Goal: Find specific page/section: Find specific page/section

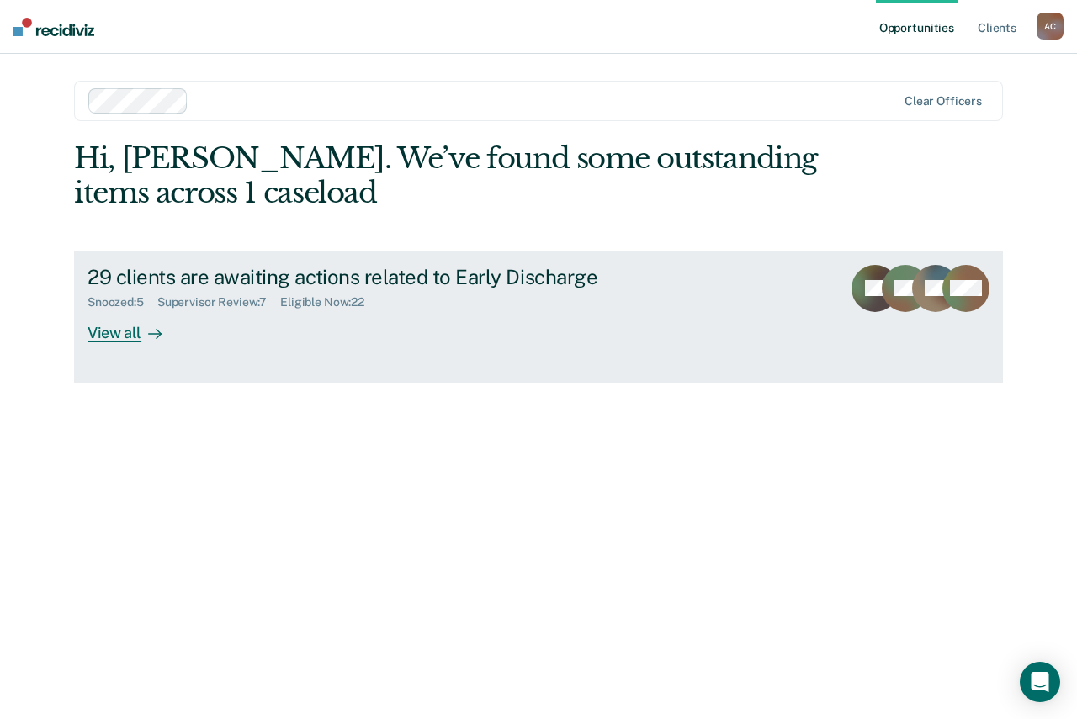
click at [156, 325] on div at bounding box center [151, 332] width 20 height 19
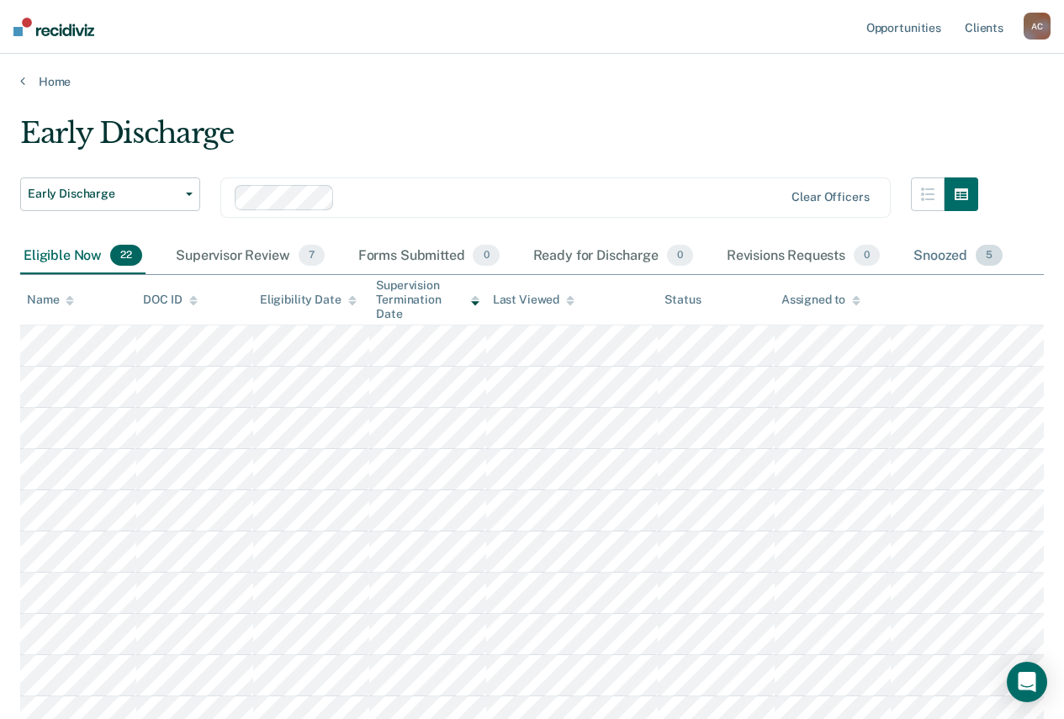
click at [963, 253] on div "Snoozed 5" at bounding box center [958, 256] width 96 height 37
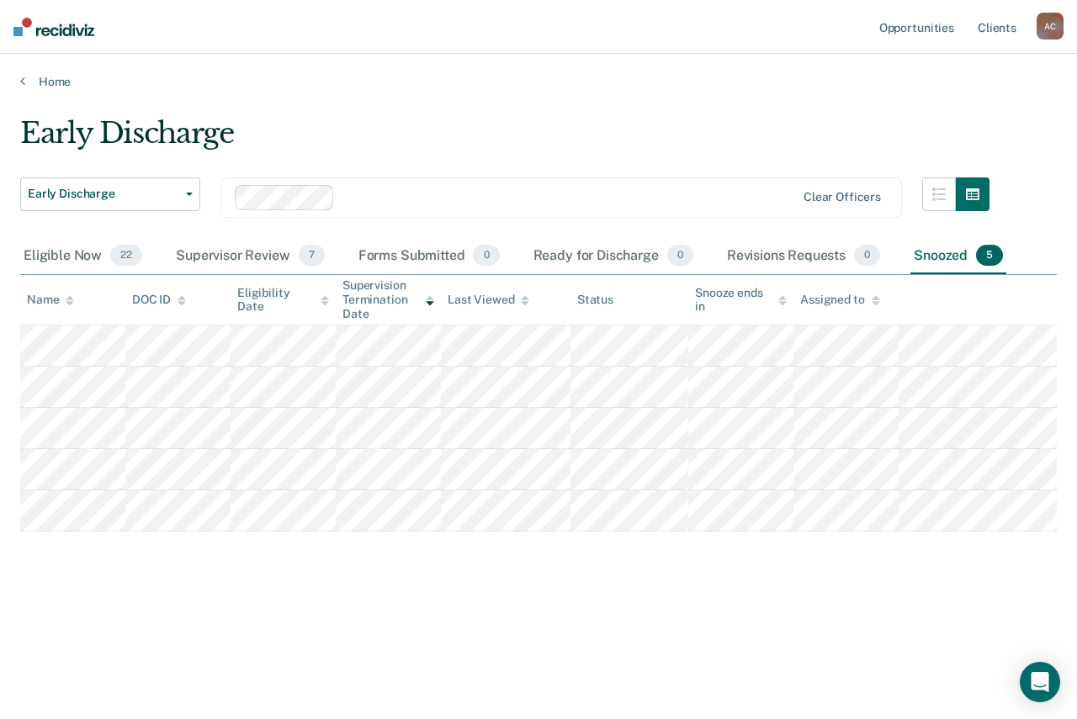
click at [570, 134] on div "Early Discharge" at bounding box center [504, 140] width 969 height 48
click at [87, 257] on div "Eligible Now 22" at bounding box center [82, 256] width 125 height 37
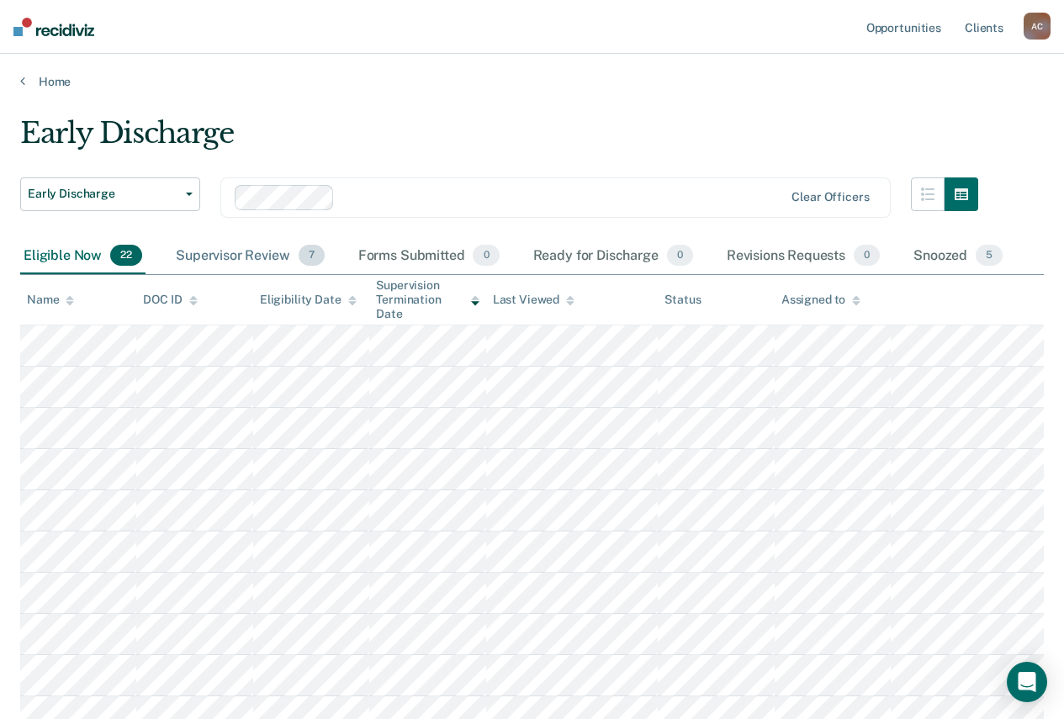
click at [241, 248] on div "Supervisor Review 7" at bounding box center [250, 256] width 156 height 37
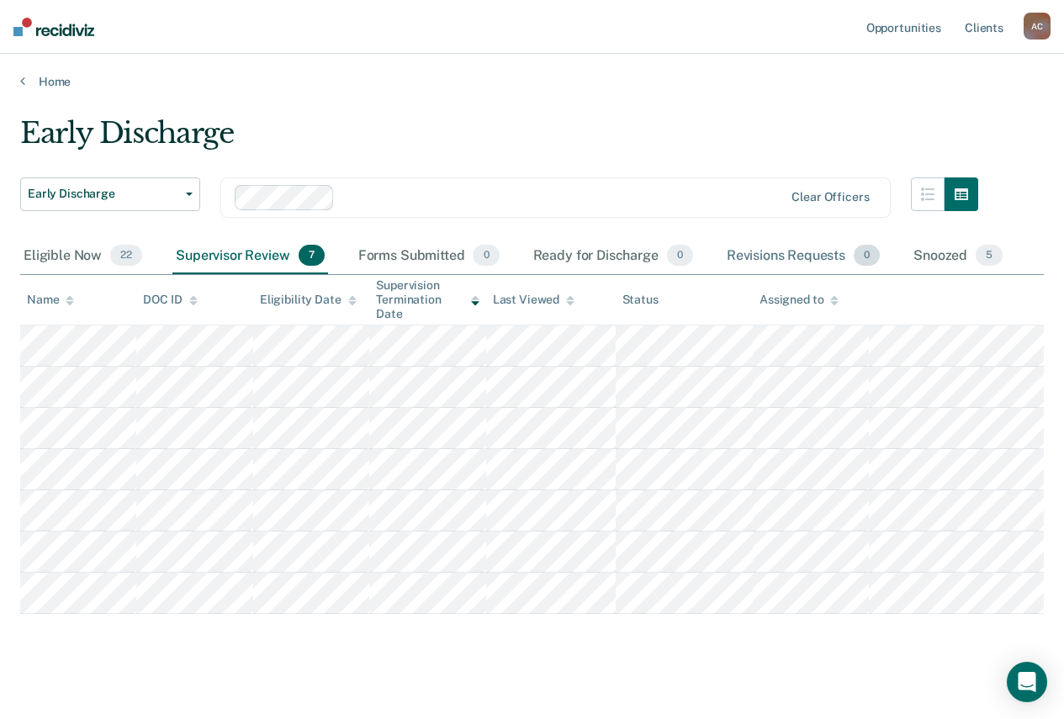
click at [815, 257] on div "Revisions Requests 0" at bounding box center [804, 256] width 160 height 37
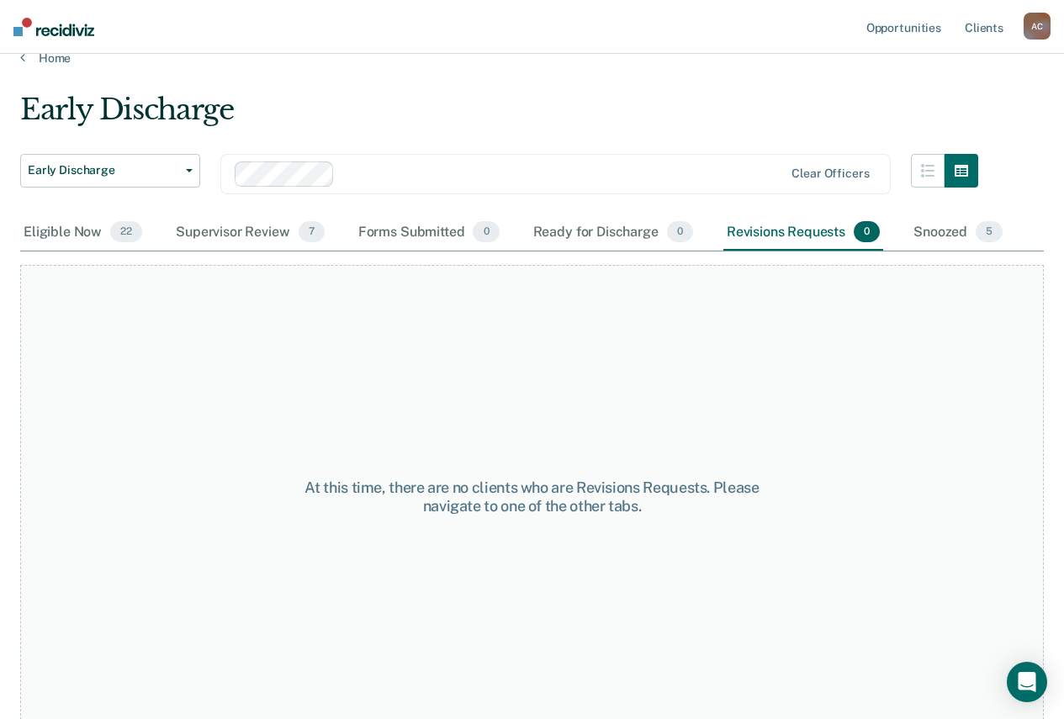
scroll to position [33, 0]
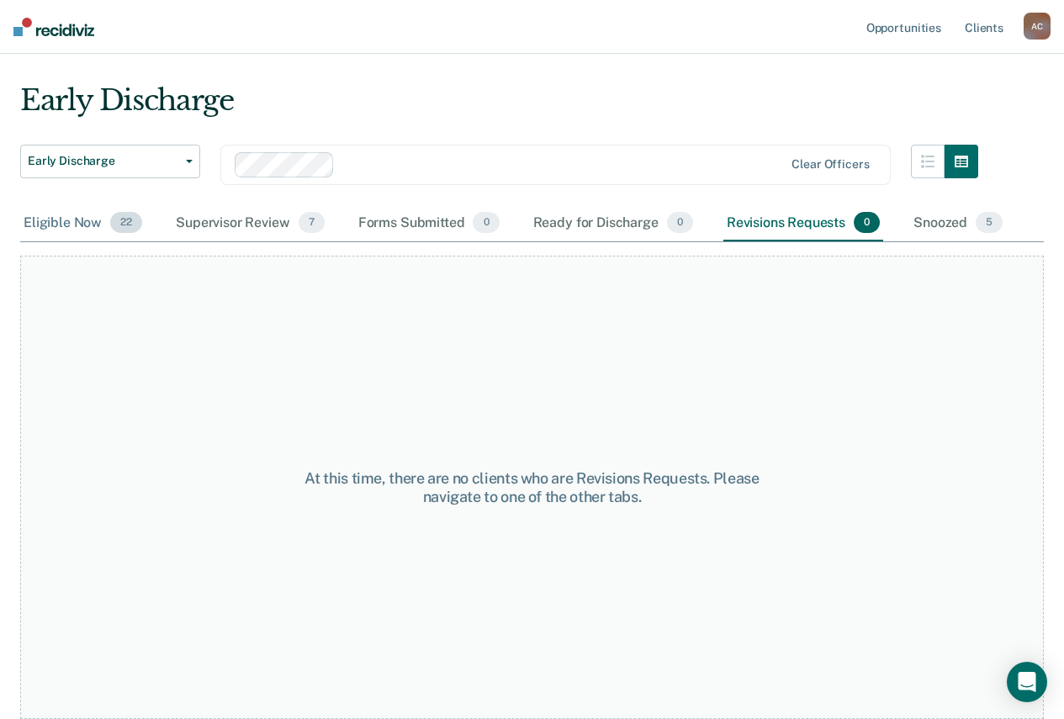
click at [55, 215] on div "Eligible Now 22" at bounding box center [82, 223] width 125 height 37
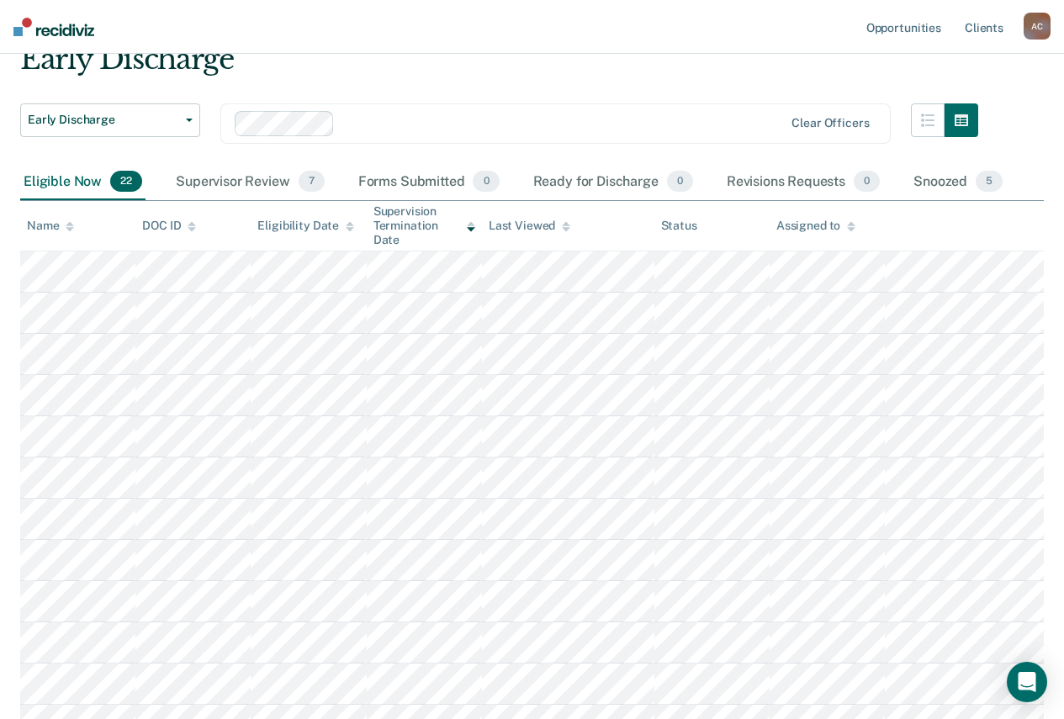
scroll to position [0, 0]
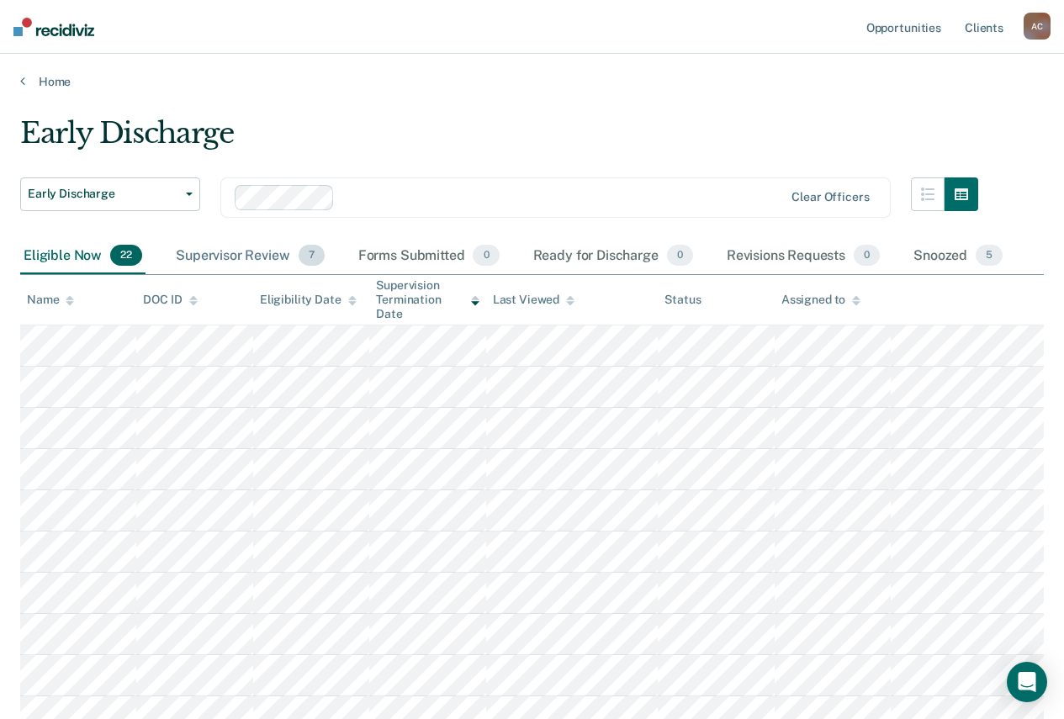
click at [258, 252] on div "Supervisor Review 7" at bounding box center [250, 256] width 156 height 37
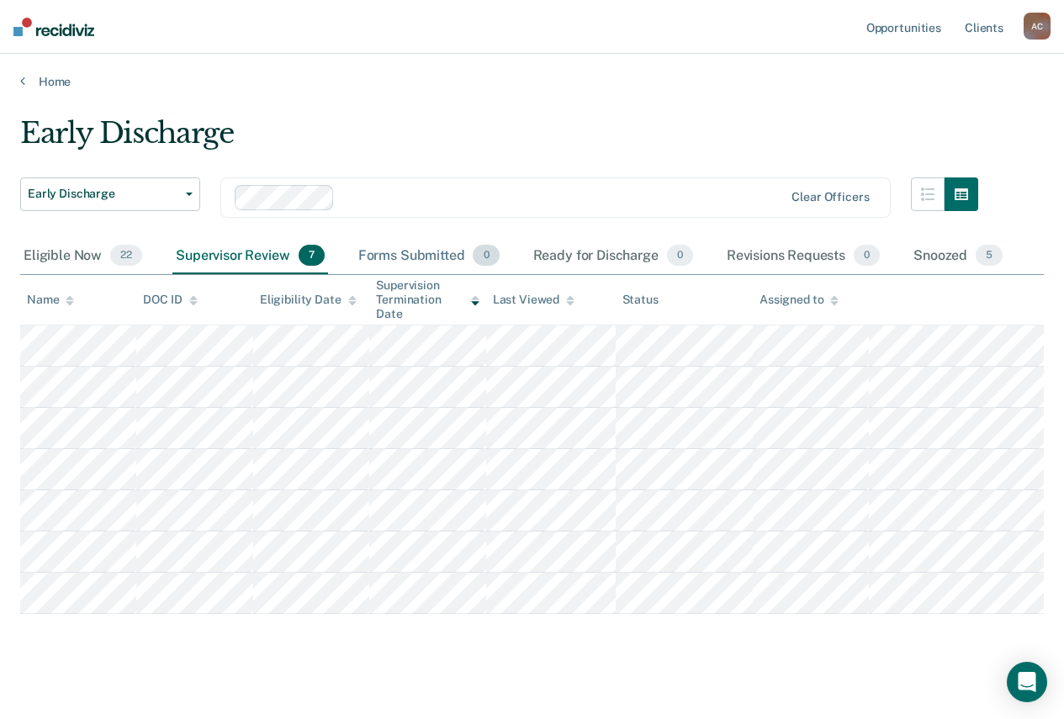
click at [409, 249] on div "Forms Submitted 0" at bounding box center [429, 256] width 148 height 37
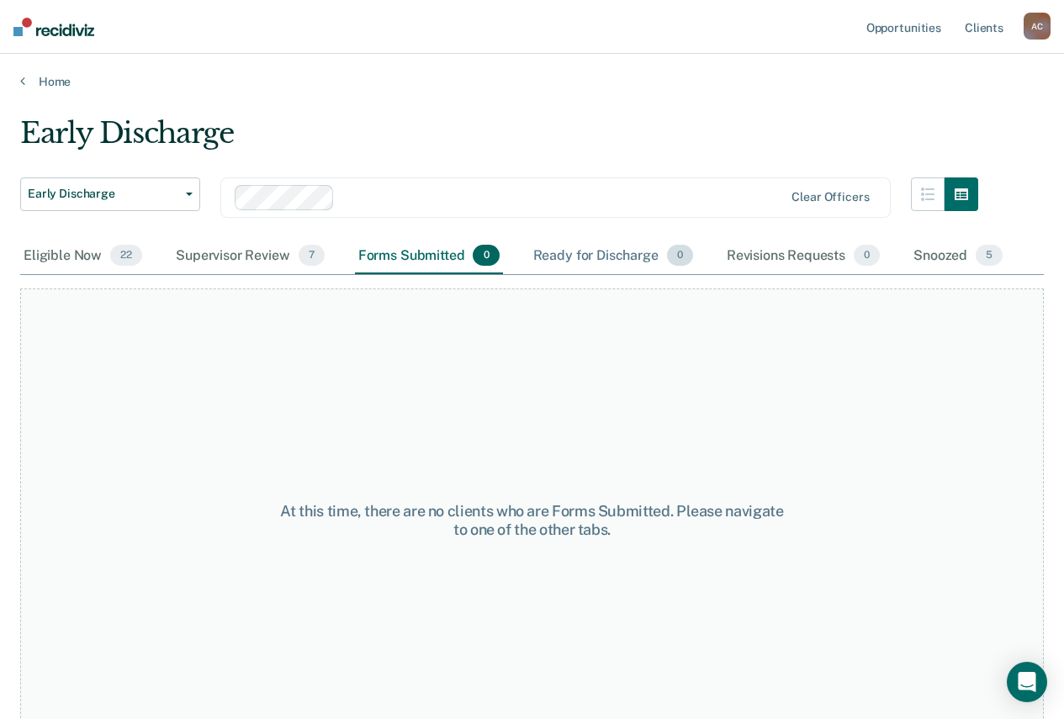
click at [607, 243] on div "Ready for Discharge 0" at bounding box center [613, 256] width 167 height 37
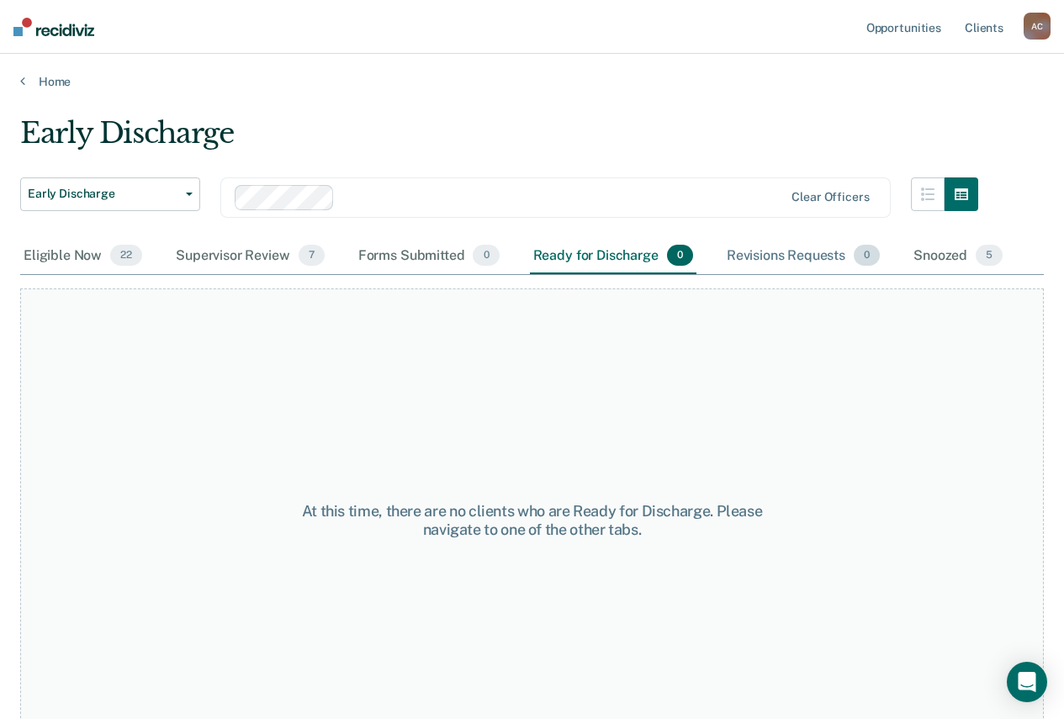
click at [834, 247] on div "Revisions Requests 0" at bounding box center [804, 256] width 160 height 37
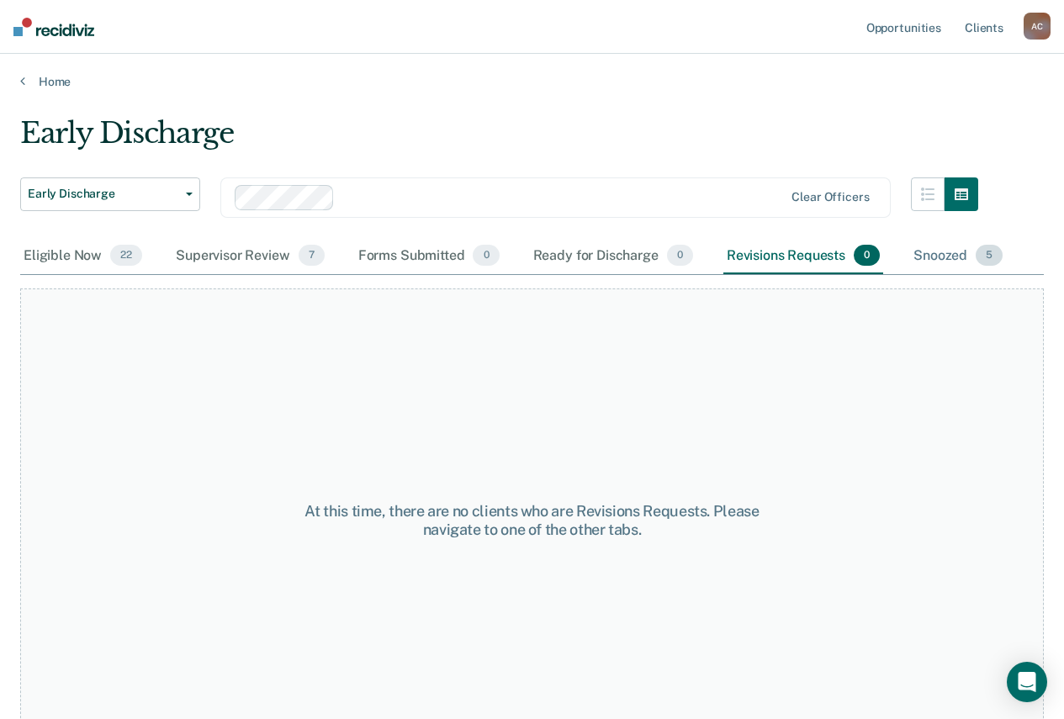
click at [938, 257] on div "Snoozed 5" at bounding box center [958, 256] width 96 height 37
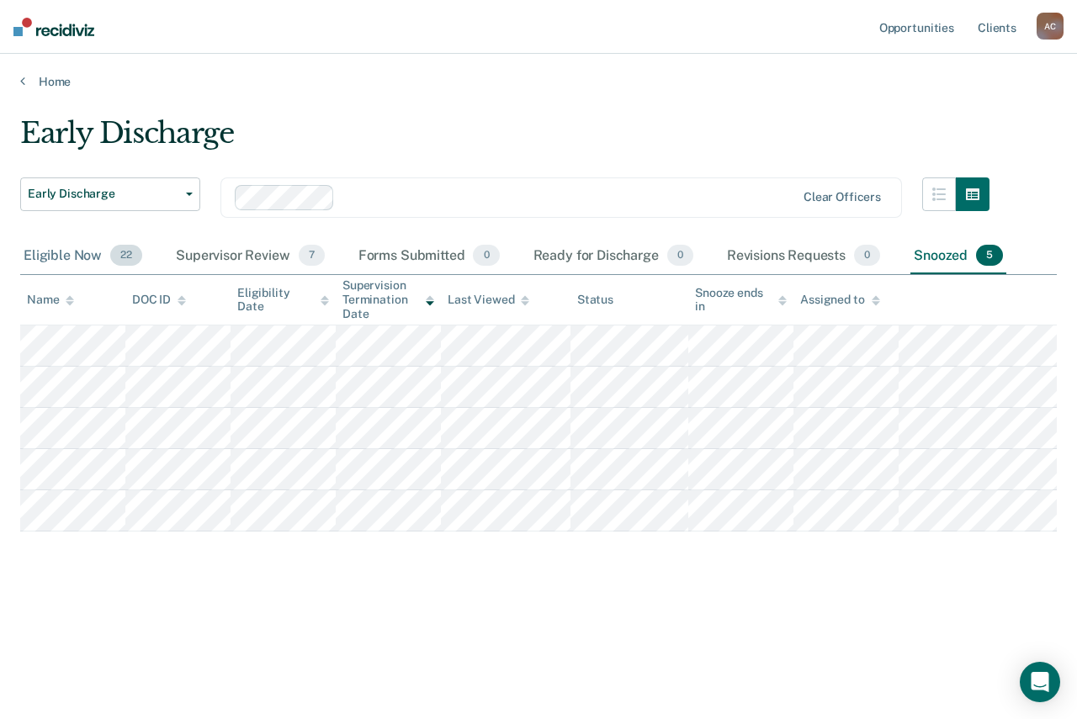
click at [35, 252] on div "Eligible Now 22" at bounding box center [82, 256] width 125 height 37
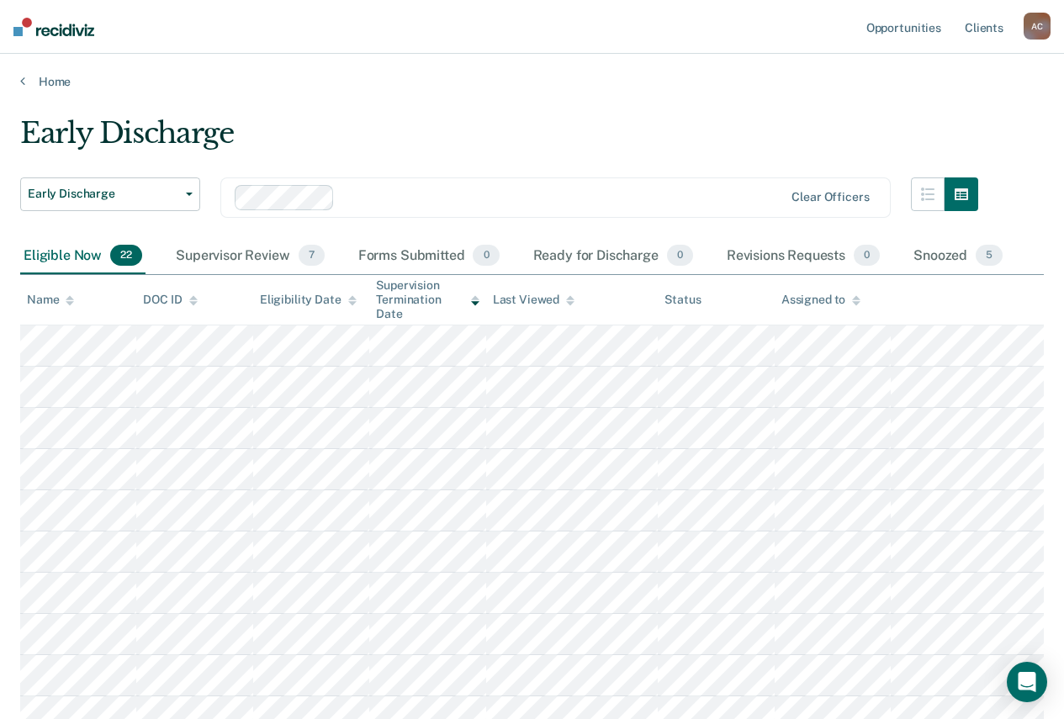
click at [82, 31] on img at bounding box center [53, 27] width 81 height 19
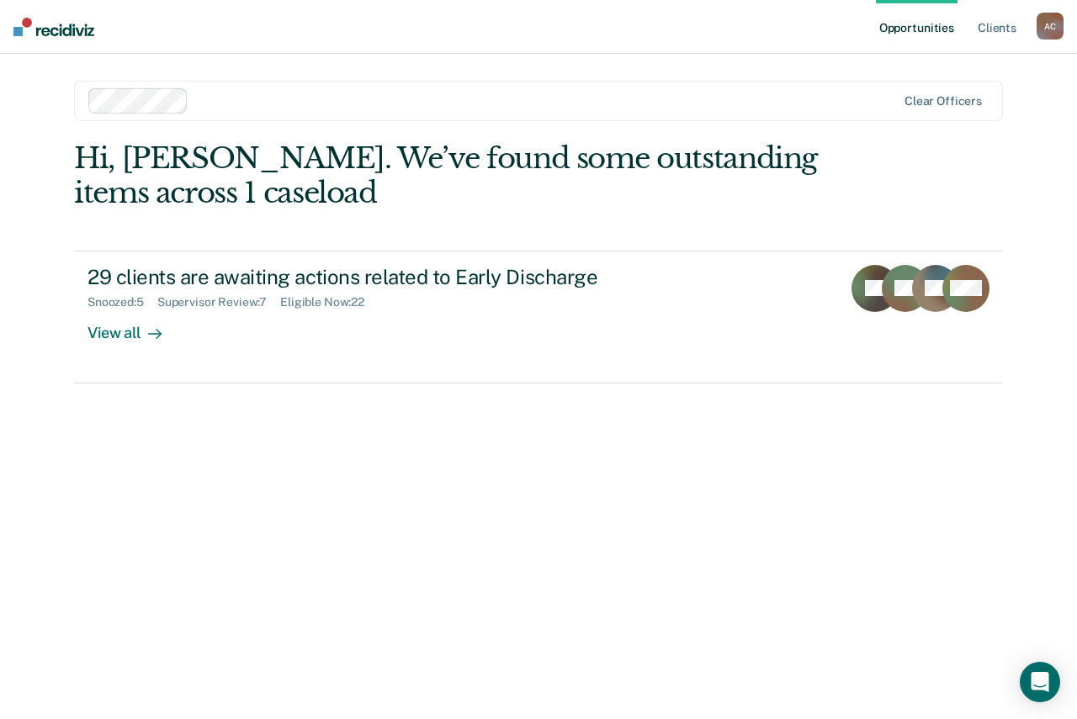
click at [1044, 36] on div "A C" at bounding box center [1050, 26] width 27 height 27
click at [984, 31] on link "Client s" at bounding box center [996, 27] width 45 height 54
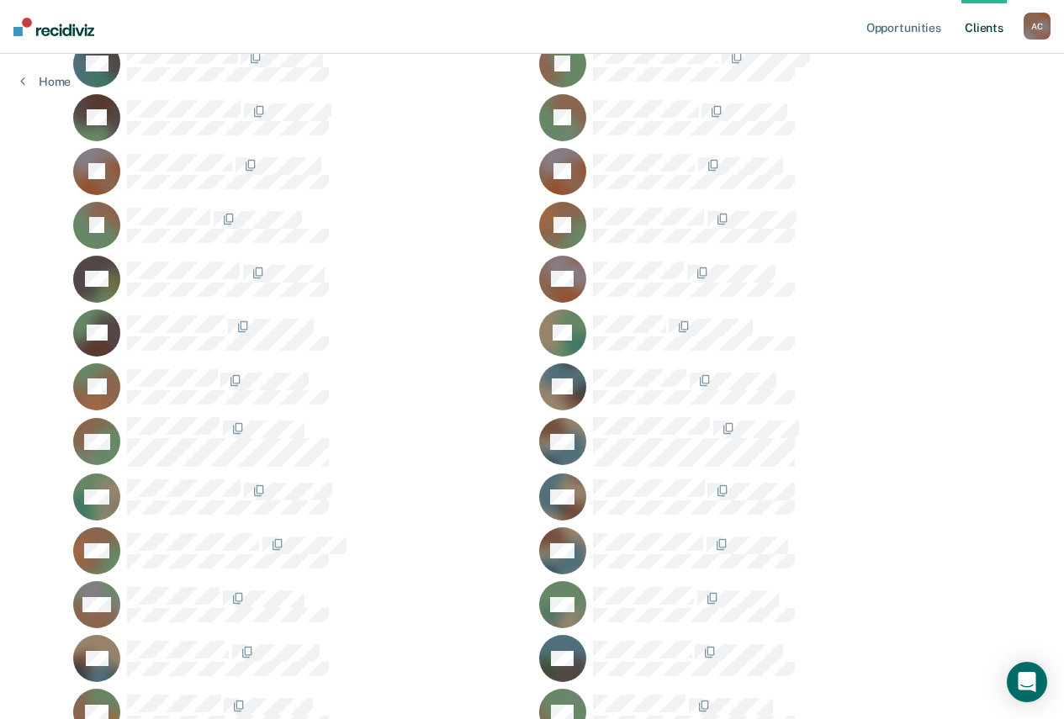
scroll to position [1430, 0]
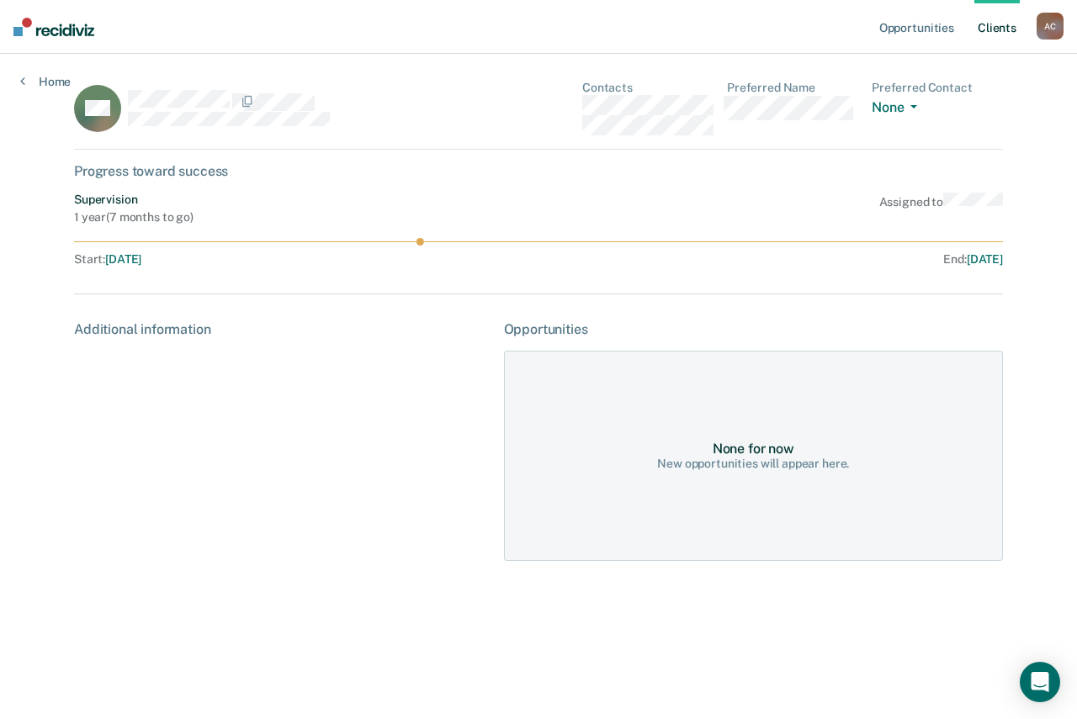
click at [408, 352] on div "Additional information" at bounding box center [282, 441] width 416 height 240
click at [247, 406] on div "Additional information" at bounding box center [282, 441] width 416 height 240
click at [347, 360] on div "Additional information" at bounding box center [282, 441] width 416 height 240
